Goal: Transaction & Acquisition: Purchase product/service

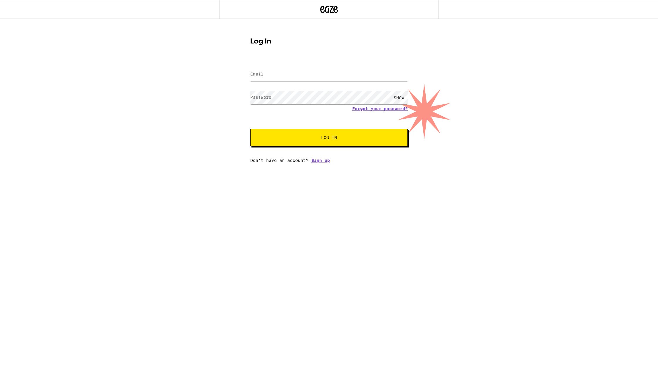
click at [275, 79] on input "Email" at bounding box center [328, 74] width 157 height 13
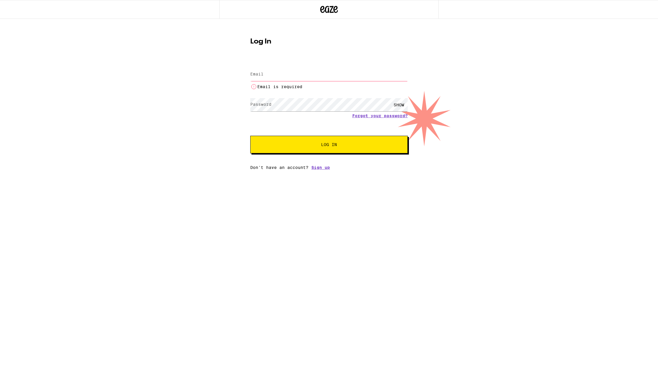
type input "lucashenriqu@icloud.com"
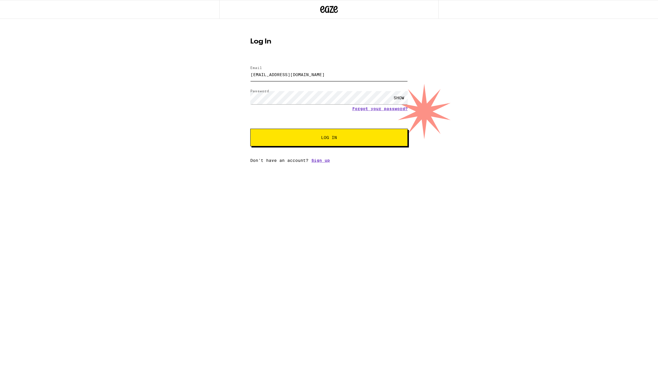
click at [250, 129] on button "Log In" at bounding box center [328, 138] width 157 height 18
